Goal: Use online tool/utility: Utilize a website feature to perform a specific function

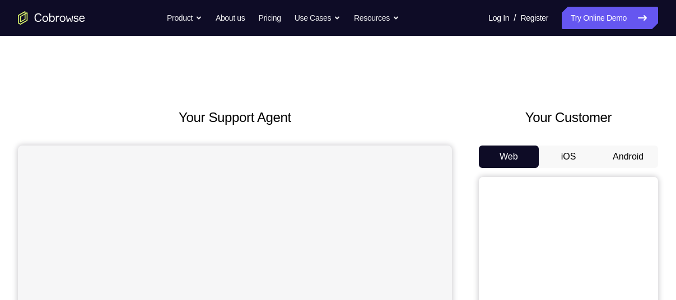
click at [630, 155] on button "Android" at bounding box center [628, 157] width 60 height 22
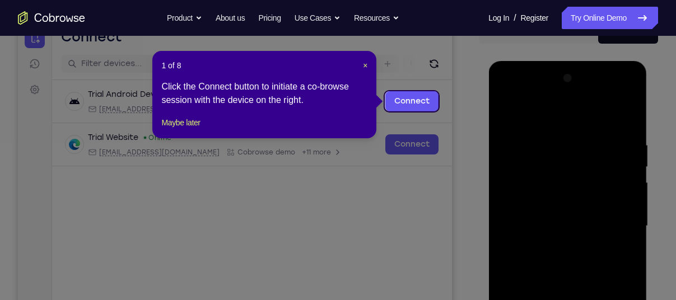
click at [368, 62] on div "1 of 8 × Click the Connect button to initiate a co-browse session with the devi…" at bounding box center [264, 94] width 224 height 87
click at [364, 64] on span "×" at bounding box center [365, 65] width 4 height 9
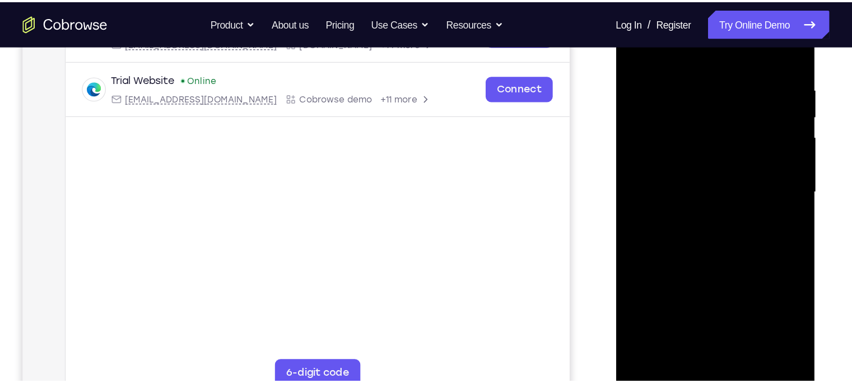
scroll to position [199, 0]
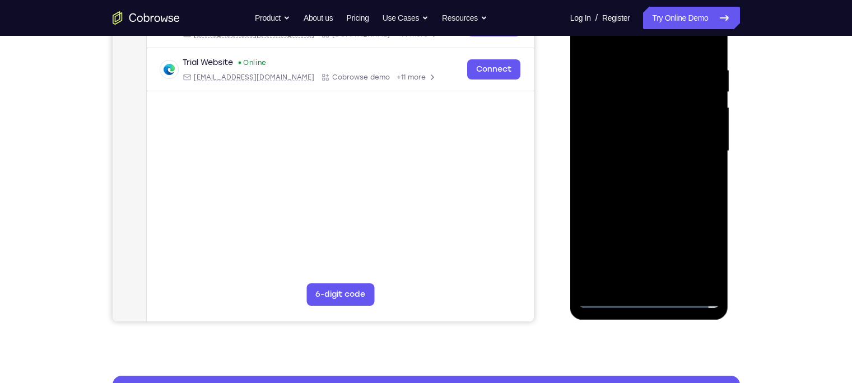
drag, startPoint x: 684, startPoint y: 4, endPoint x: 544, endPoint y: 160, distance: 209.9
click at [544, 160] on div "Your Support Agent Your Customer Web iOS Android" at bounding box center [426, 115] width 627 height 414
click at [650, 297] on div at bounding box center [649, 151] width 141 height 314
click at [676, 248] on div at bounding box center [649, 151] width 141 height 314
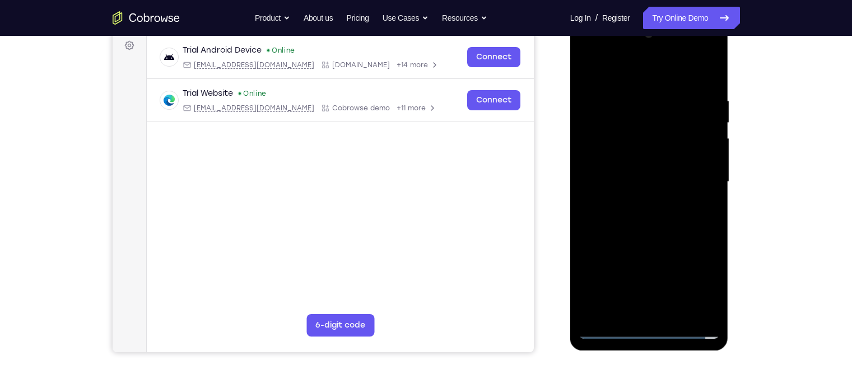
scroll to position [160, 0]
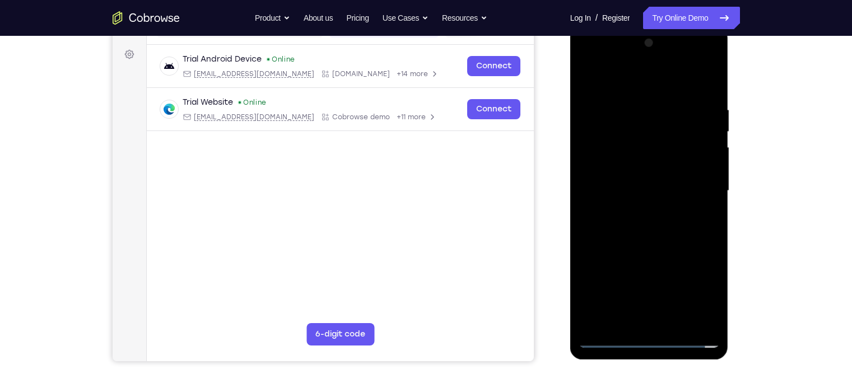
click at [676, 290] on div at bounding box center [649, 191] width 141 height 314
click at [589, 57] on div at bounding box center [649, 191] width 141 height 314
click at [676, 184] on div at bounding box center [649, 191] width 141 height 314
click at [636, 300] on div at bounding box center [649, 191] width 141 height 314
click at [643, 174] on div at bounding box center [649, 191] width 141 height 314
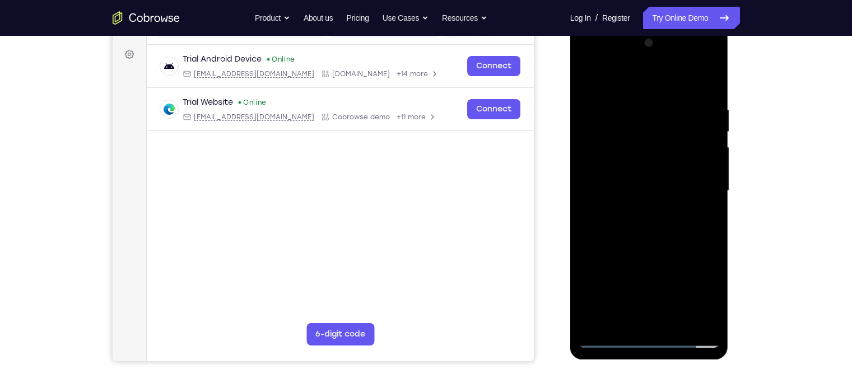
click at [637, 171] on div at bounding box center [649, 191] width 141 height 314
click at [638, 192] on div at bounding box center [649, 191] width 141 height 314
click at [673, 231] on div at bounding box center [649, 191] width 141 height 314
click at [635, 110] on div at bounding box center [649, 191] width 141 height 314
click at [676, 218] on div at bounding box center [649, 191] width 141 height 314
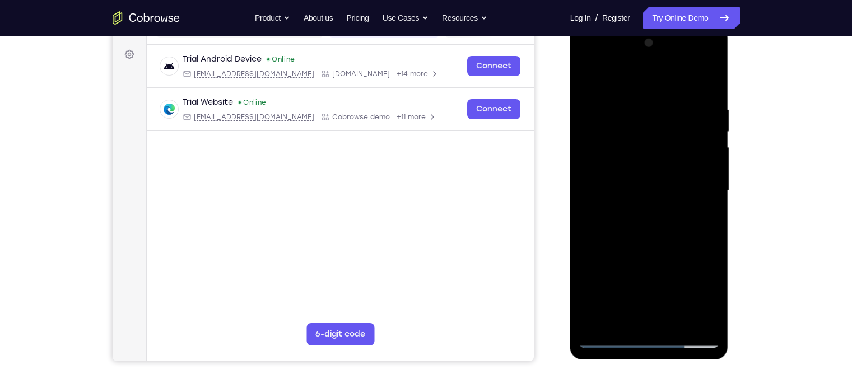
click at [676, 148] on div at bounding box center [649, 191] width 141 height 314
click at [676, 183] on div at bounding box center [649, 191] width 141 height 314
click at [676, 176] on div at bounding box center [649, 191] width 141 height 314
click at [676, 80] on div at bounding box center [649, 191] width 141 height 314
click at [664, 239] on div at bounding box center [649, 191] width 141 height 314
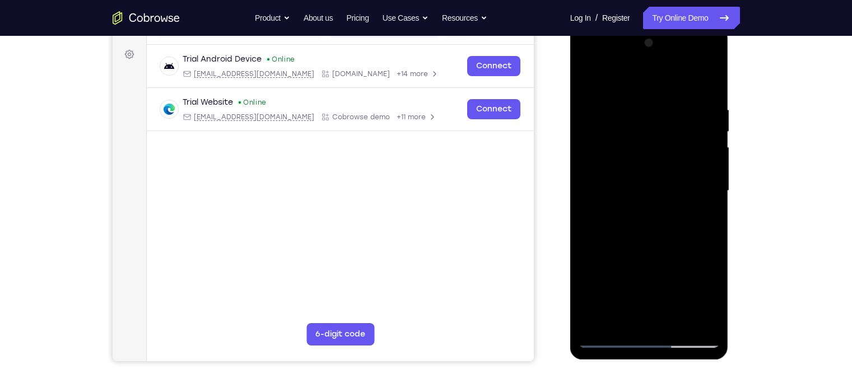
click at [671, 101] on div at bounding box center [649, 191] width 141 height 314
click at [676, 154] on div at bounding box center [649, 191] width 141 height 314
click at [676, 153] on div at bounding box center [649, 191] width 141 height 314
click at [676, 149] on div at bounding box center [649, 191] width 141 height 314
click at [676, 82] on div at bounding box center [649, 191] width 141 height 314
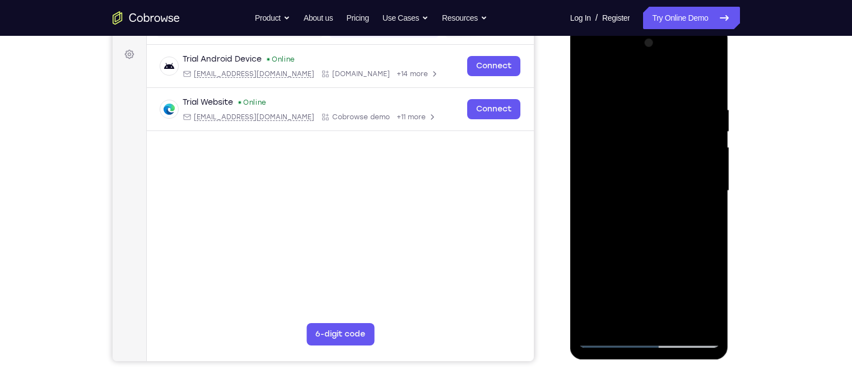
click at [676, 79] on div at bounding box center [649, 191] width 141 height 314
click at [676, 82] on div at bounding box center [649, 191] width 141 height 314
click at [589, 75] on div at bounding box center [649, 191] width 141 height 314
click at [676, 300] on div at bounding box center [649, 191] width 141 height 314
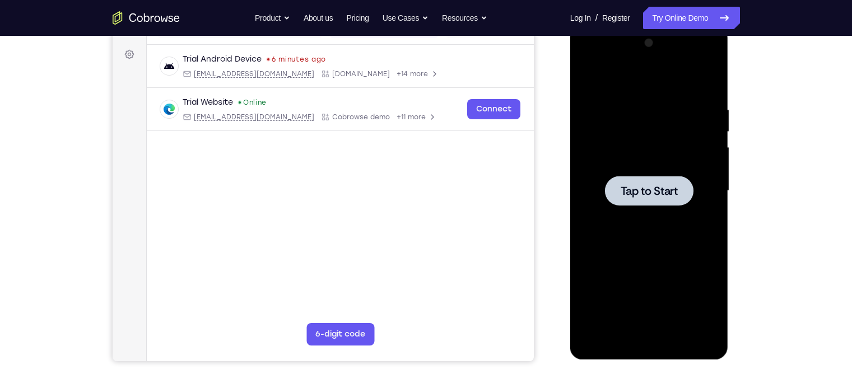
click at [658, 182] on div at bounding box center [649, 191] width 89 height 30
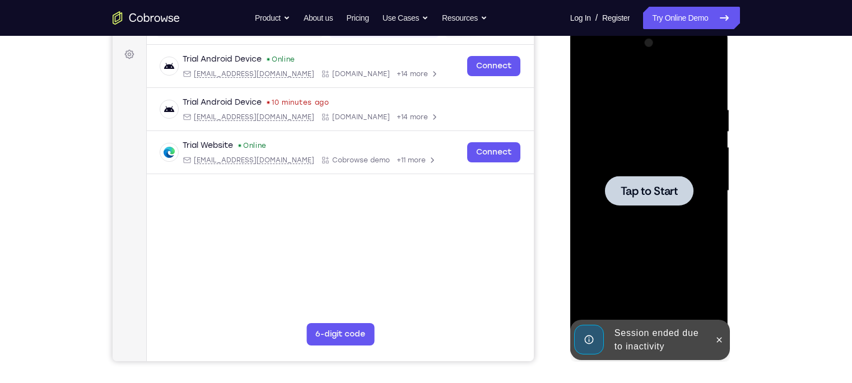
drag, startPoint x: 506, startPoint y: 380, endPoint x: 768, endPoint y: 158, distance: 343.4
click at [676, 156] on div "Your Support Agent Your Customer Web iOS Android Next Steps We’d be happy to gi…" at bounding box center [426, 245] width 852 height 739
click at [644, 176] on div at bounding box center [649, 191] width 89 height 30
click at [676, 300] on button at bounding box center [719, 340] width 18 height 18
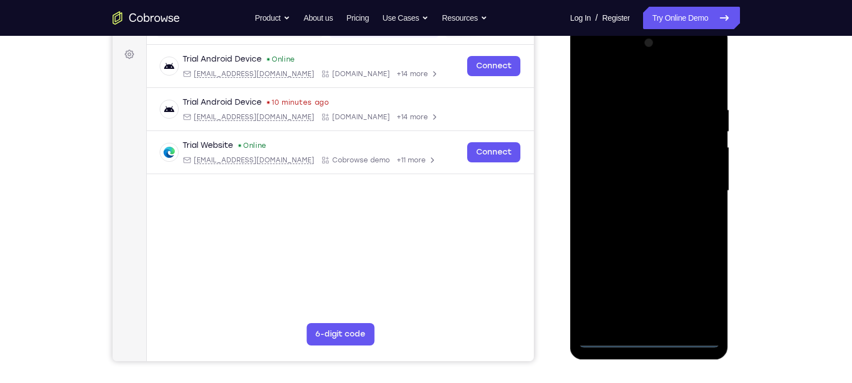
click at [648, 300] on div at bounding box center [649, 191] width 141 height 314
click at [649, 300] on div at bounding box center [649, 191] width 141 height 314
click at [653, 300] on div at bounding box center [649, 191] width 141 height 314
click at [676, 283] on div at bounding box center [649, 191] width 141 height 314
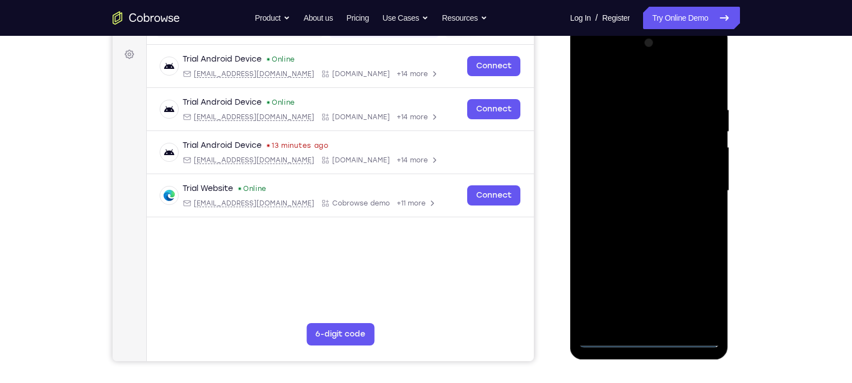
click at [590, 60] on div at bounding box center [649, 191] width 141 height 314
click at [636, 132] on div at bounding box center [649, 191] width 141 height 314
click at [605, 83] on div at bounding box center [649, 191] width 141 height 314
click at [599, 96] on div at bounding box center [649, 191] width 141 height 314
click at [602, 147] on div at bounding box center [649, 191] width 141 height 314
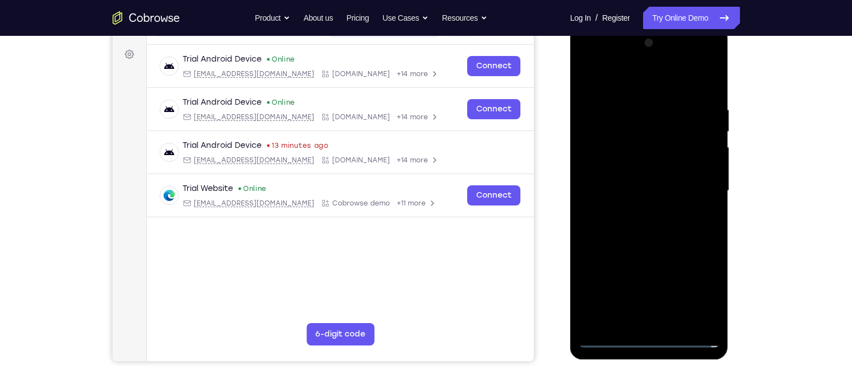
click at [602, 156] on div at bounding box center [649, 191] width 141 height 314
click at [615, 194] on div at bounding box center [649, 191] width 141 height 314
click at [623, 159] on div at bounding box center [649, 191] width 141 height 314
click at [627, 182] on div at bounding box center [649, 191] width 141 height 314
click at [627, 199] on div at bounding box center [649, 191] width 141 height 314
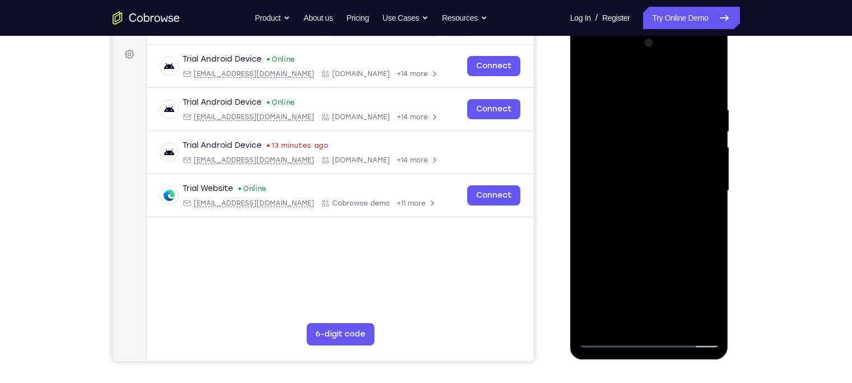
click at [650, 300] on div at bounding box center [649, 191] width 141 height 314
drag, startPoint x: 651, startPoint y: 291, endPoint x: 652, endPoint y: 213, distance: 77.9
click at [652, 213] on div at bounding box center [649, 191] width 141 height 314
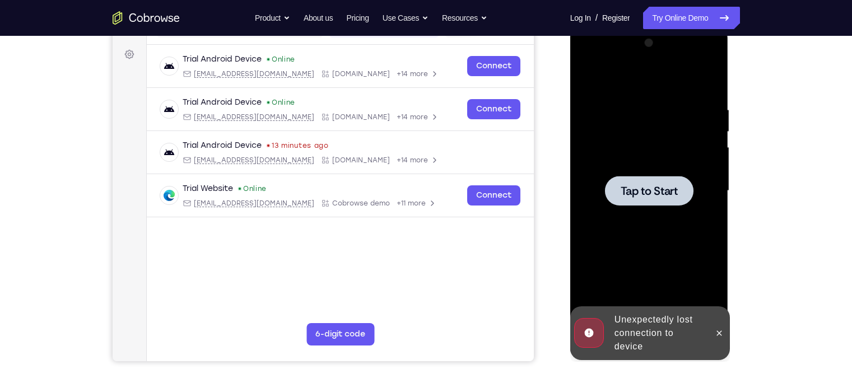
click at [676, 37] on div at bounding box center [649, 191] width 141 height 314
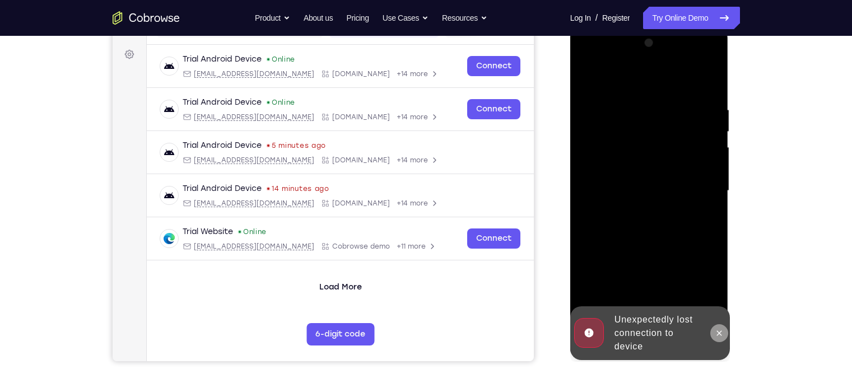
click at [676, 300] on icon at bounding box center [719, 333] width 9 height 9
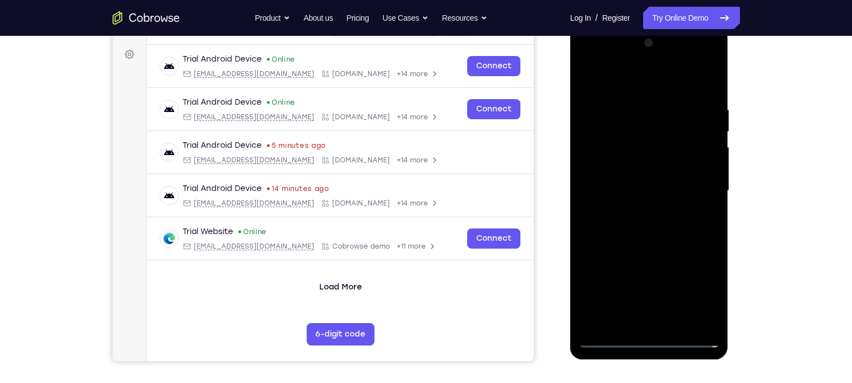
click at [655, 300] on div at bounding box center [649, 191] width 141 height 314
click at [649, 300] on div at bounding box center [649, 191] width 141 height 314
click at [676, 286] on div at bounding box center [649, 191] width 141 height 314
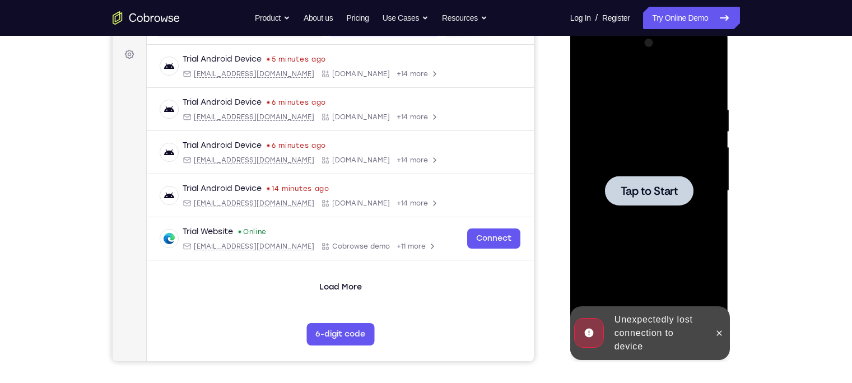
click at [676, 135] on div "Your Support Agent Your Customer Web iOS Android Next Steps We’d be happy to gi…" at bounding box center [426, 245] width 717 height 739
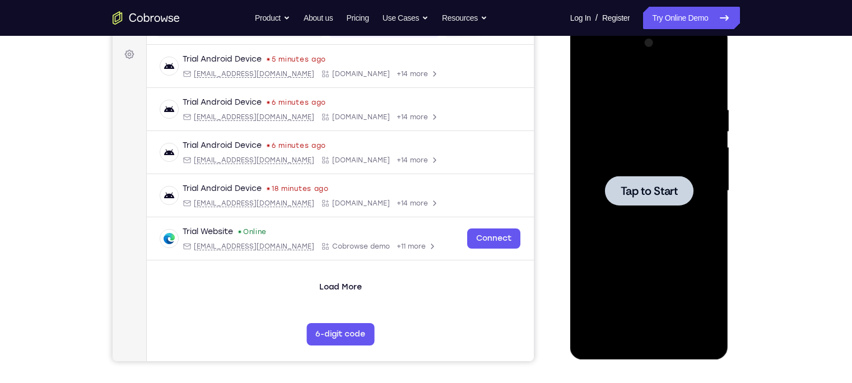
click at [664, 190] on span "Tap to Start" at bounding box center [649, 190] width 57 height 11
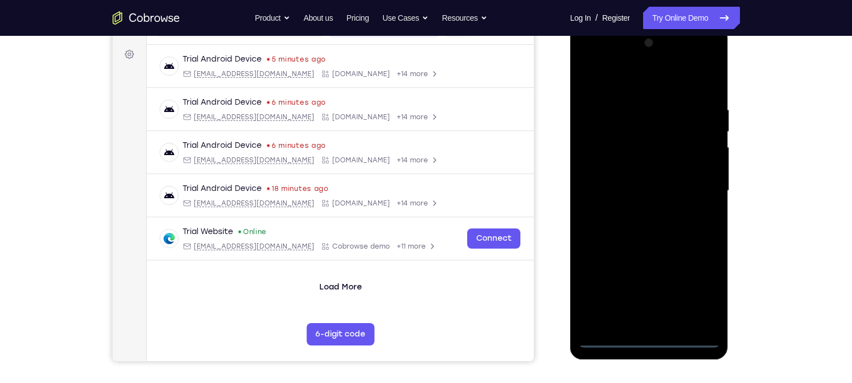
click at [652, 300] on div at bounding box center [649, 191] width 141 height 314
click at [676, 283] on div at bounding box center [649, 191] width 141 height 314
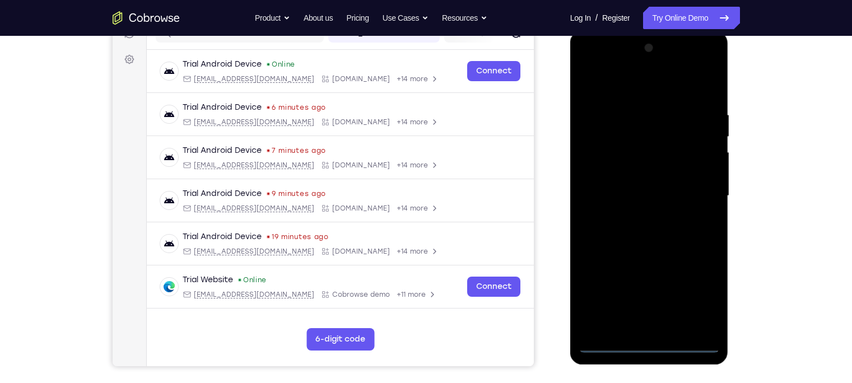
scroll to position [154, 0]
click at [587, 63] on div at bounding box center [649, 197] width 141 height 314
click at [676, 188] on div at bounding box center [649, 197] width 141 height 314
click at [593, 300] on div at bounding box center [649, 197] width 141 height 314
click at [649, 300] on div at bounding box center [649, 197] width 141 height 314
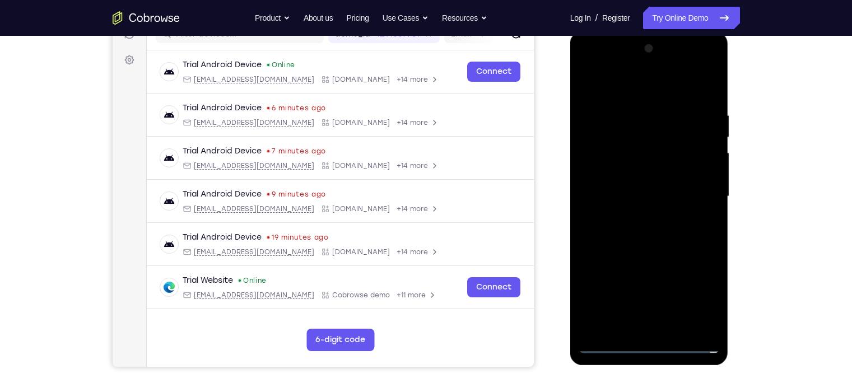
click at [676, 292] on div at bounding box center [649, 197] width 141 height 314
click at [643, 67] on div at bounding box center [649, 197] width 141 height 314
click at [659, 68] on div at bounding box center [649, 197] width 141 height 314
click at [624, 64] on div at bounding box center [649, 197] width 141 height 314
click at [622, 101] on div at bounding box center [649, 197] width 141 height 314
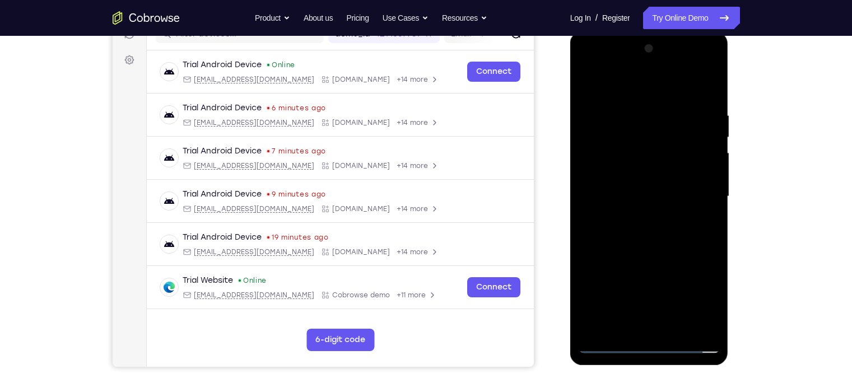
drag, startPoint x: 622, startPoint y: 101, endPoint x: 765, endPoint y: 177, distance: 162.1
click at [676, 177] on html "Online web based iOS Simulators and Android Emulators. Run iPhone, iPad, Mobile…" at bounding box center [650, 199] width 160 height 336
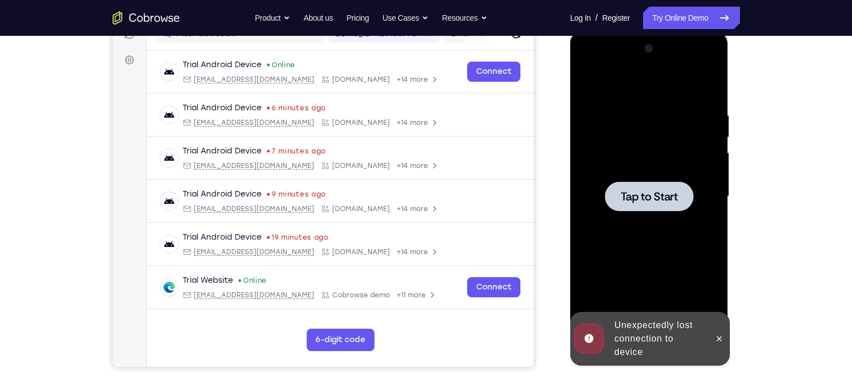
click at [663, 185] on div at bounding box center [649, 197] width 89 height 30
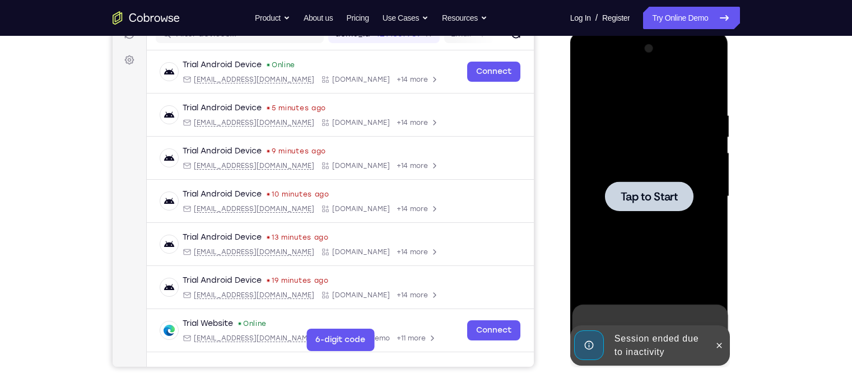
click at [638, 206] on div at bounding box center [649, 197] width 89 height 30
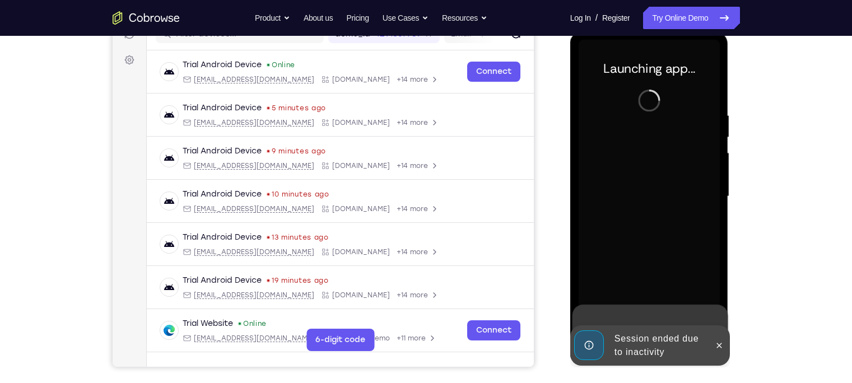
scroll to position [147, 0]
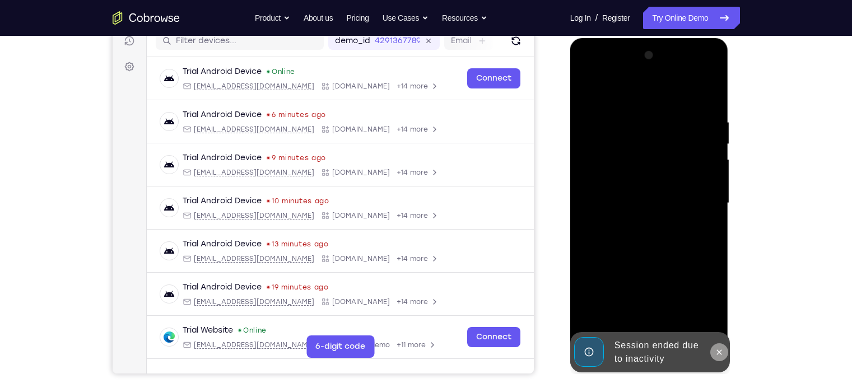
click at [676, 300] on icon at bounding box center [719, 352] width 9 height 9
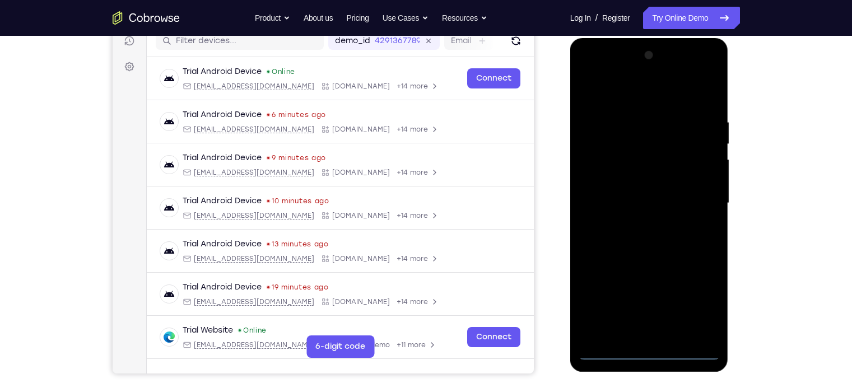
click at [647, 300] on div at bounding box center [649, 203] width 141 height 314
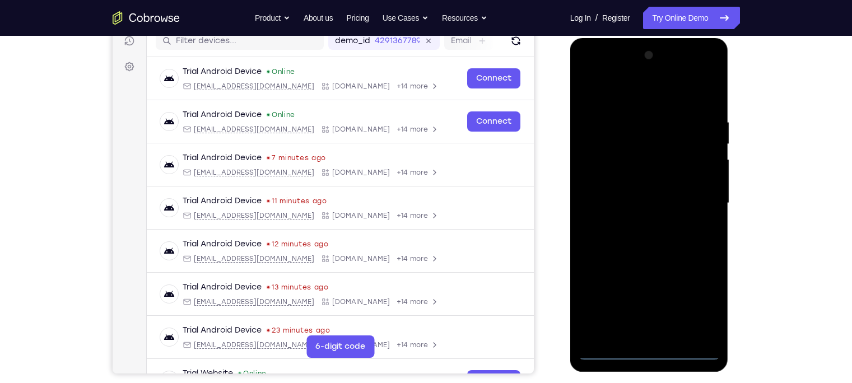
click at [676, 300] on div at bounding box center [649, 203] width 141 height 314
click at [590, 72] on div at bounding box center [649, 203] width 141 height 314
click at [599, 169] on div at bounding box center [649, 203] width 141 height 314
click at [622, 206] on div at bounding box center [649, 203] width 141 height 314
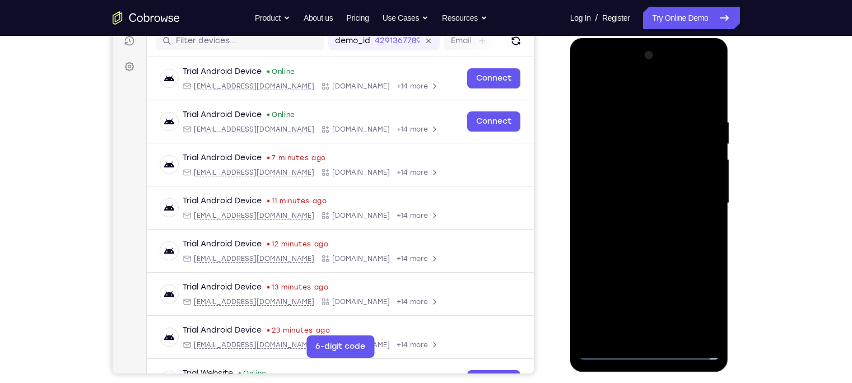
click at [630, 197] on div at bounding box center [649, 203] width 141 height 314
click at [630, 210] on div at bounding box center [649, 203] width 141 height 314
click at [658, 300] on div at bounding box center [649, 203] width 141 height 314
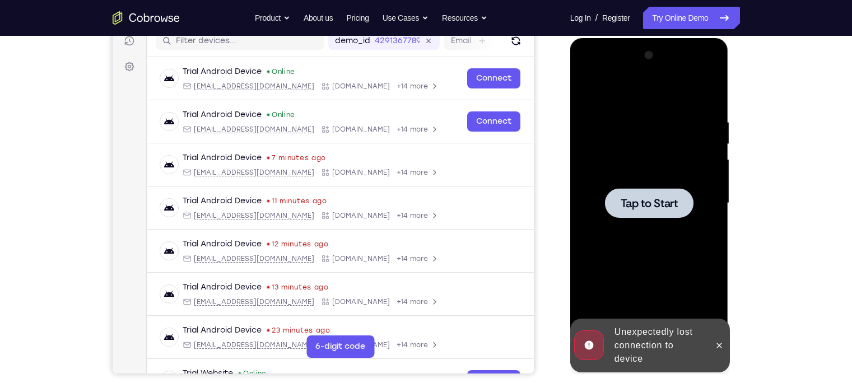
click at [664, 209] on span "Tap to Start" at bounding box center [649, 203] width 57 height 11
